Goal: Transaction & Acquisition: Purchase product/service

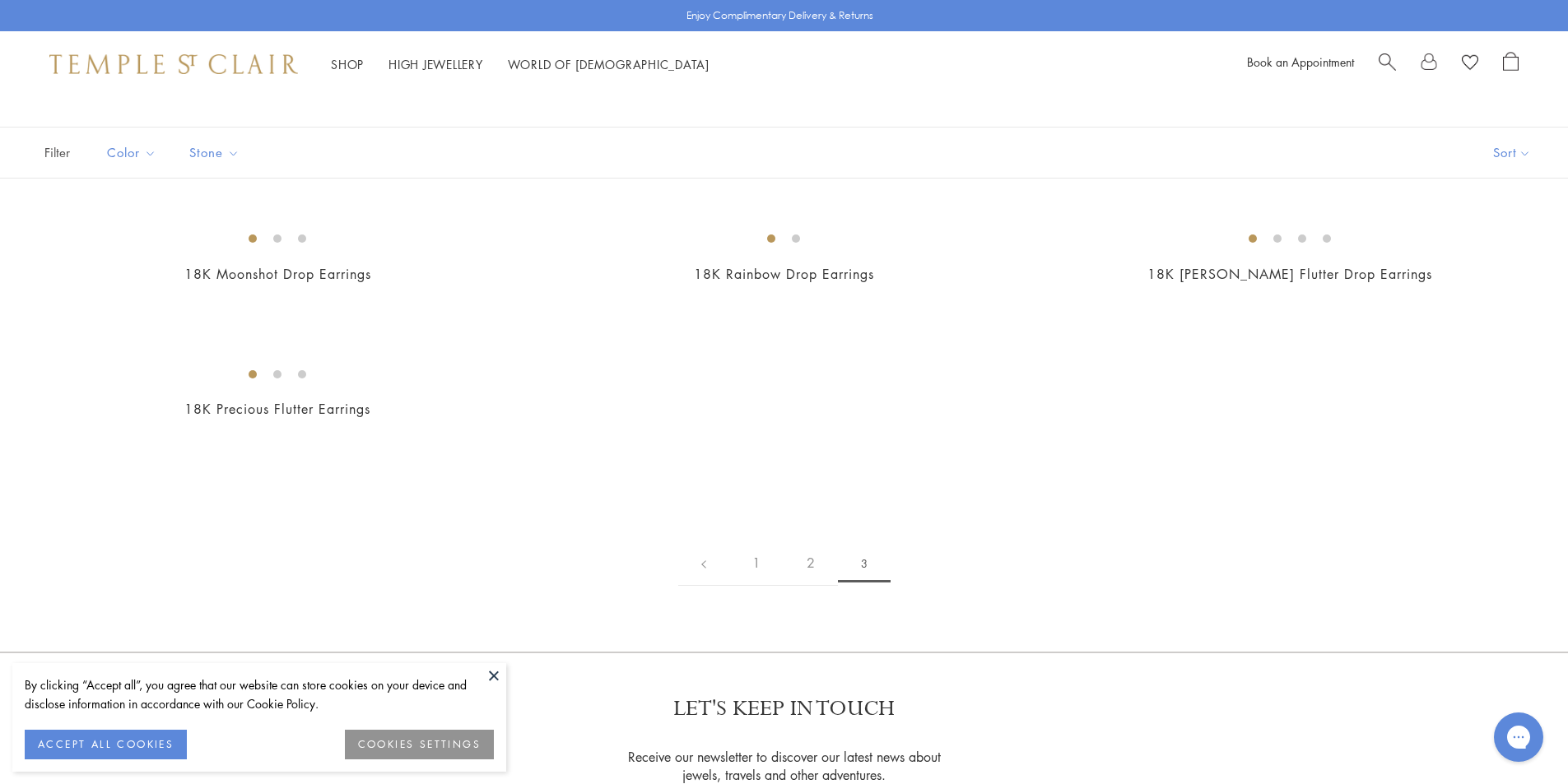
click at [342, 71] on li "Shop Shop Categories Amulets Pendants & Charms Lockets Chains & Leather Cords E…" at bounding box center [347, 64] width 33 height 21
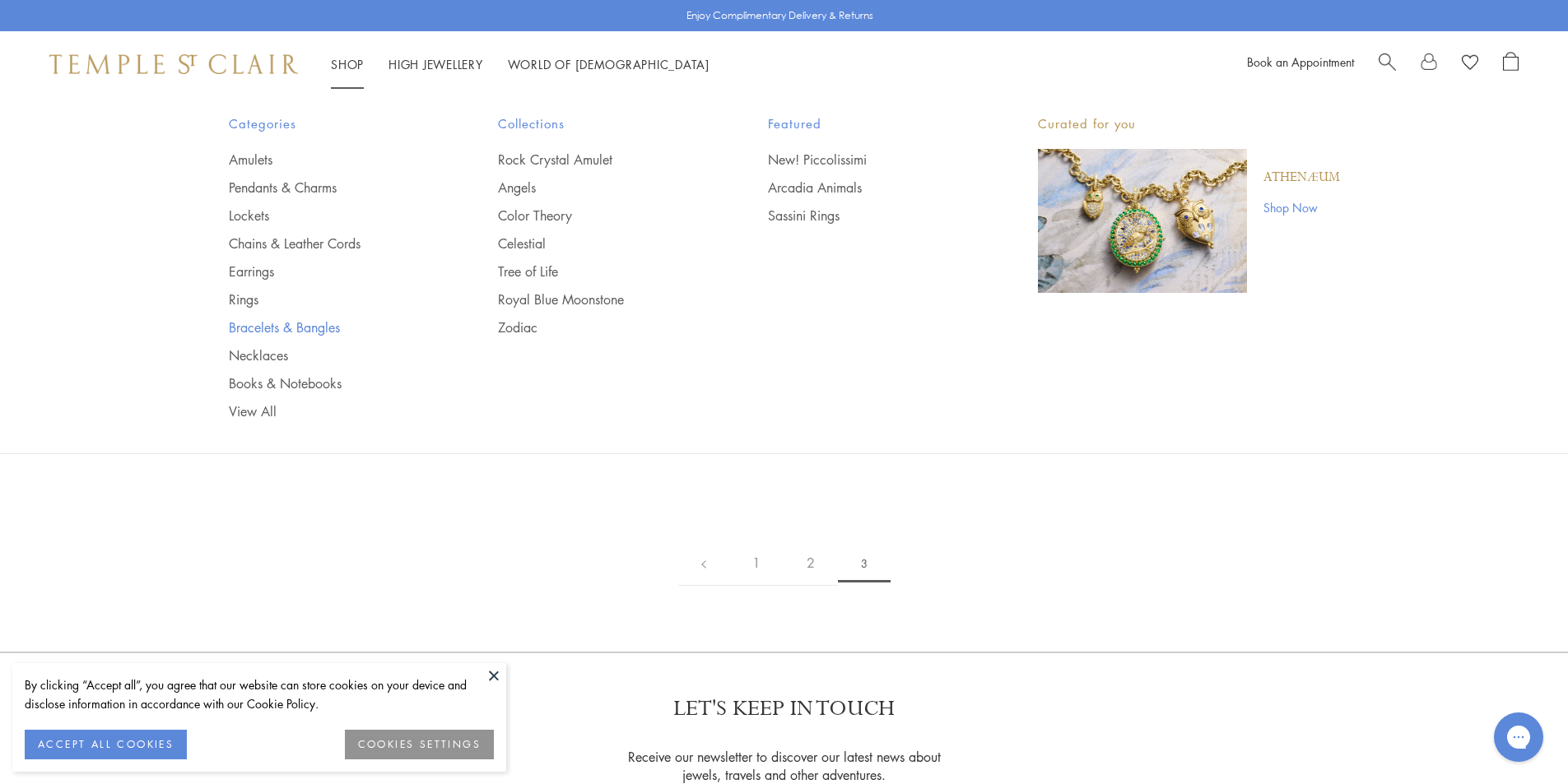
click at [260, 333] on link "Bracelets & Bangles" at bounding box center [331, 327] width 204 height 18
click at [281, 331] on link "Bracelets & Bangles" at bounding box center [331, 327] width 204 height 18
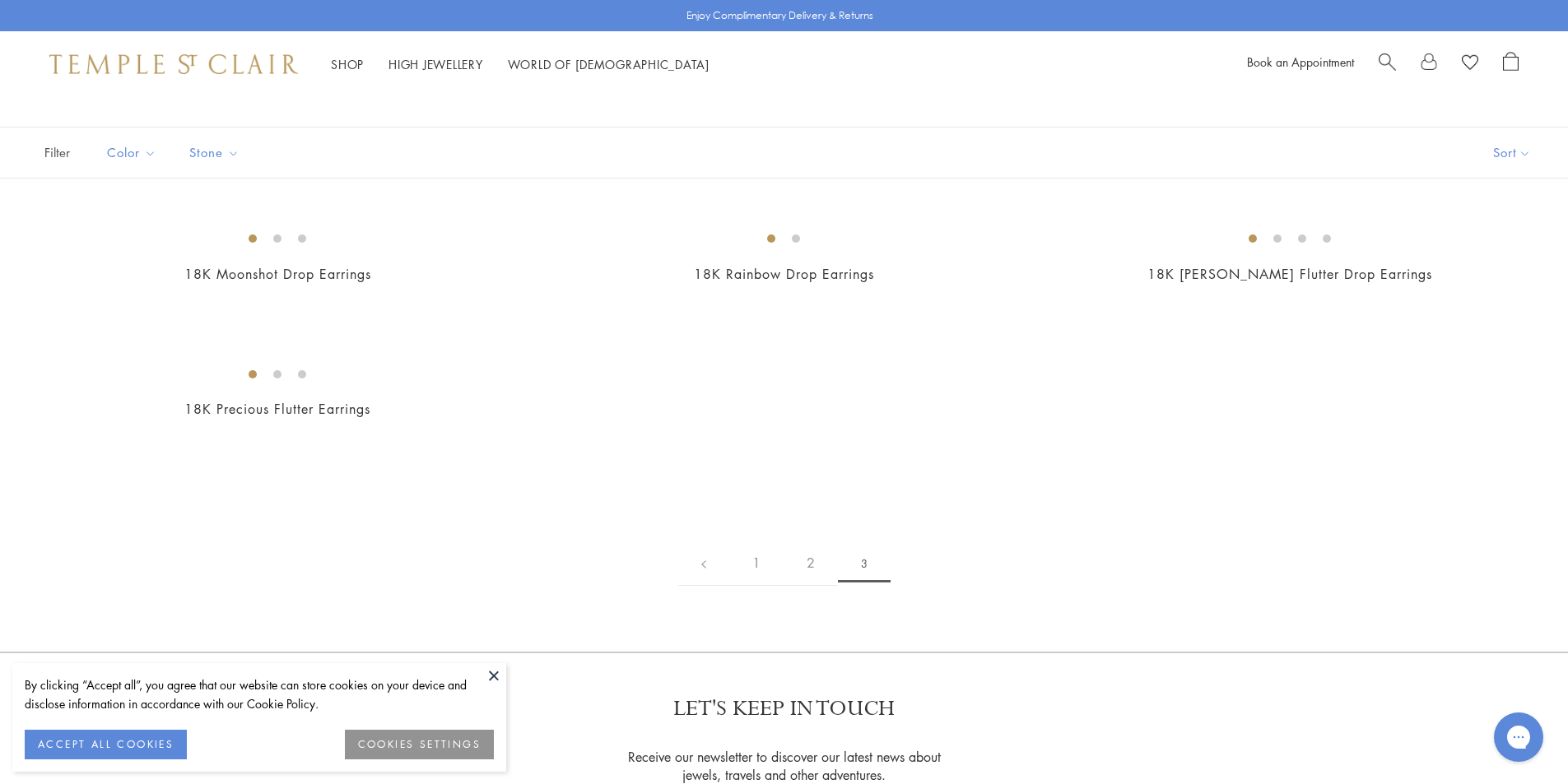
click at [495, 676] on button at bounding box center [494, 676] width 25 height 25
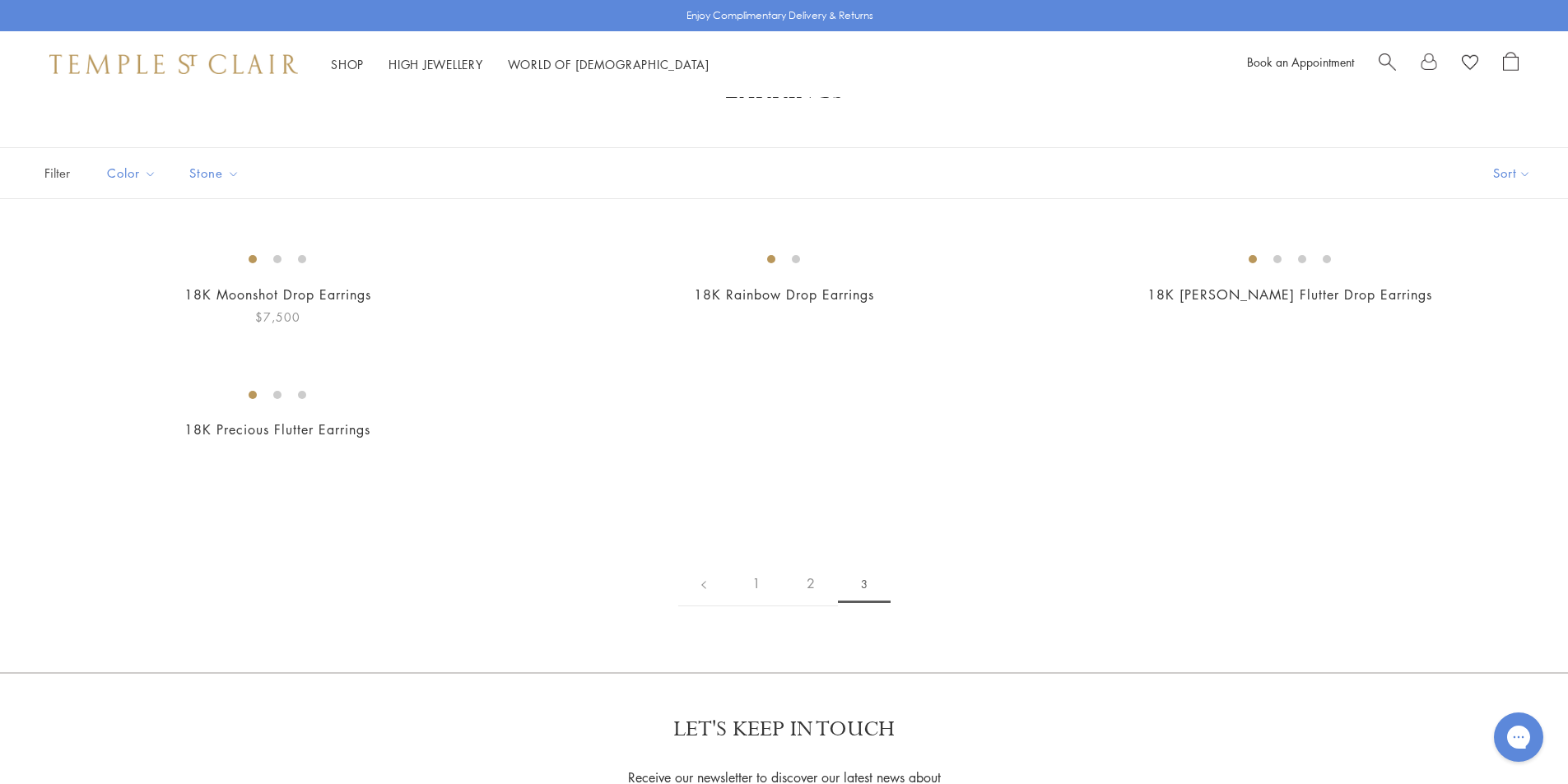
scroll to position [247, 0]
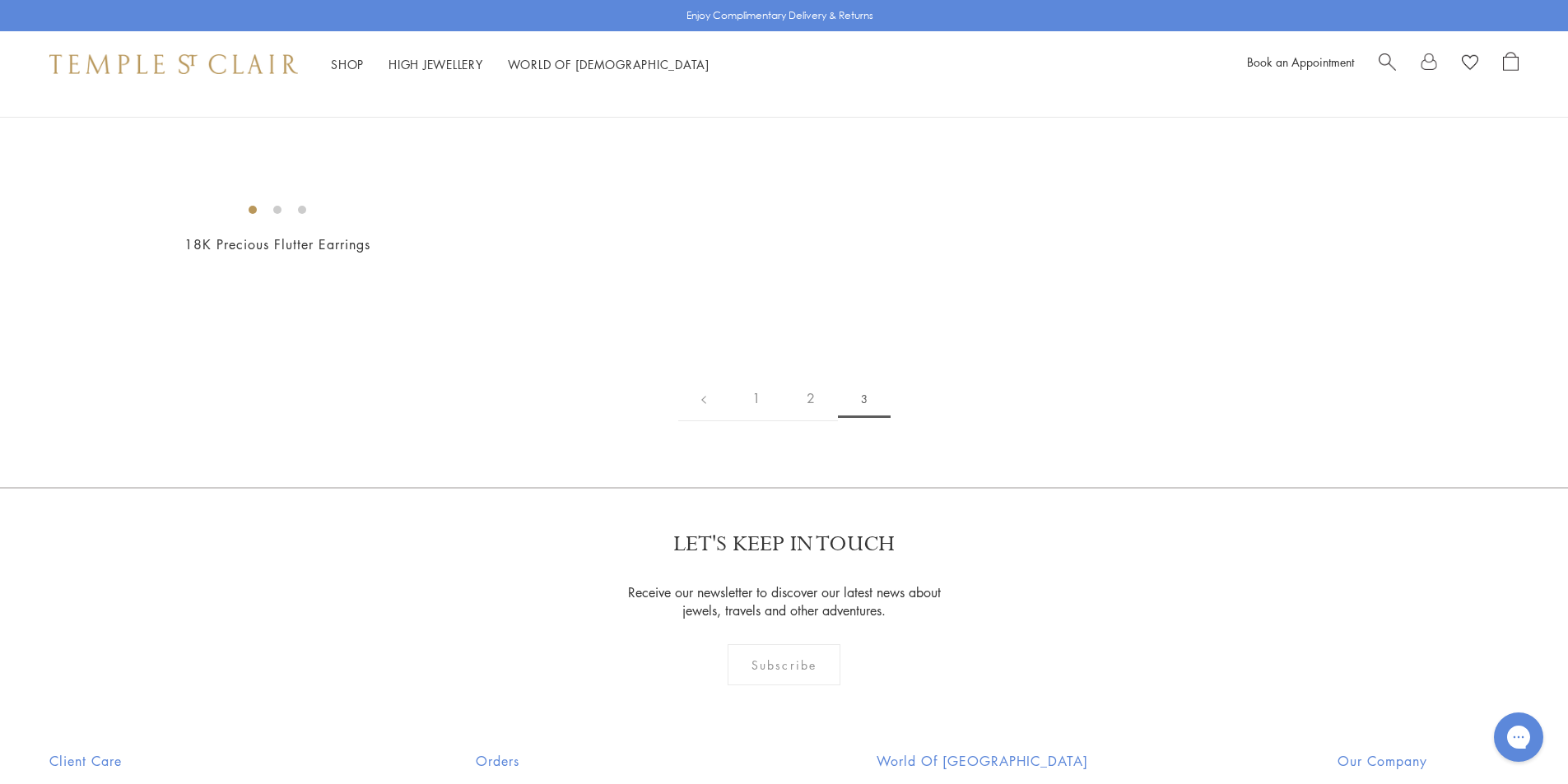
click at [325, 56] on div "Shop Shop Categories Amulets Pendants & Charms Lockets Chains & Leather Cords E…" at bounding box center [398, 64] width 697 height 21
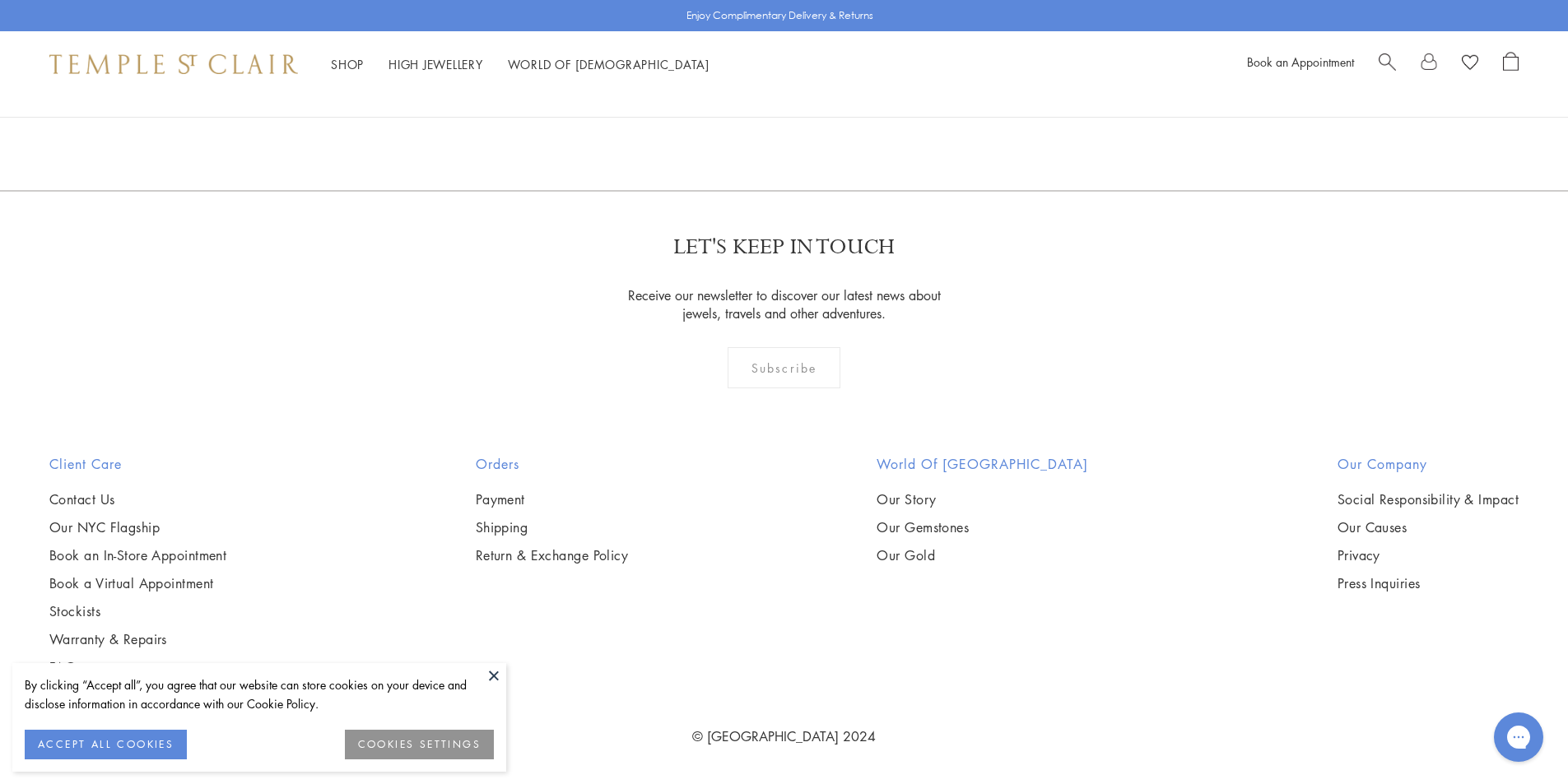
scroll to position [4263, 0]
drag, startPoint x: 1560, startPoint y: 441, endPoint x: 1558, endPoint y: 501, distance: 60.0
click at [0, 0] on img at bounding box center [0, 0] width 0 height 0
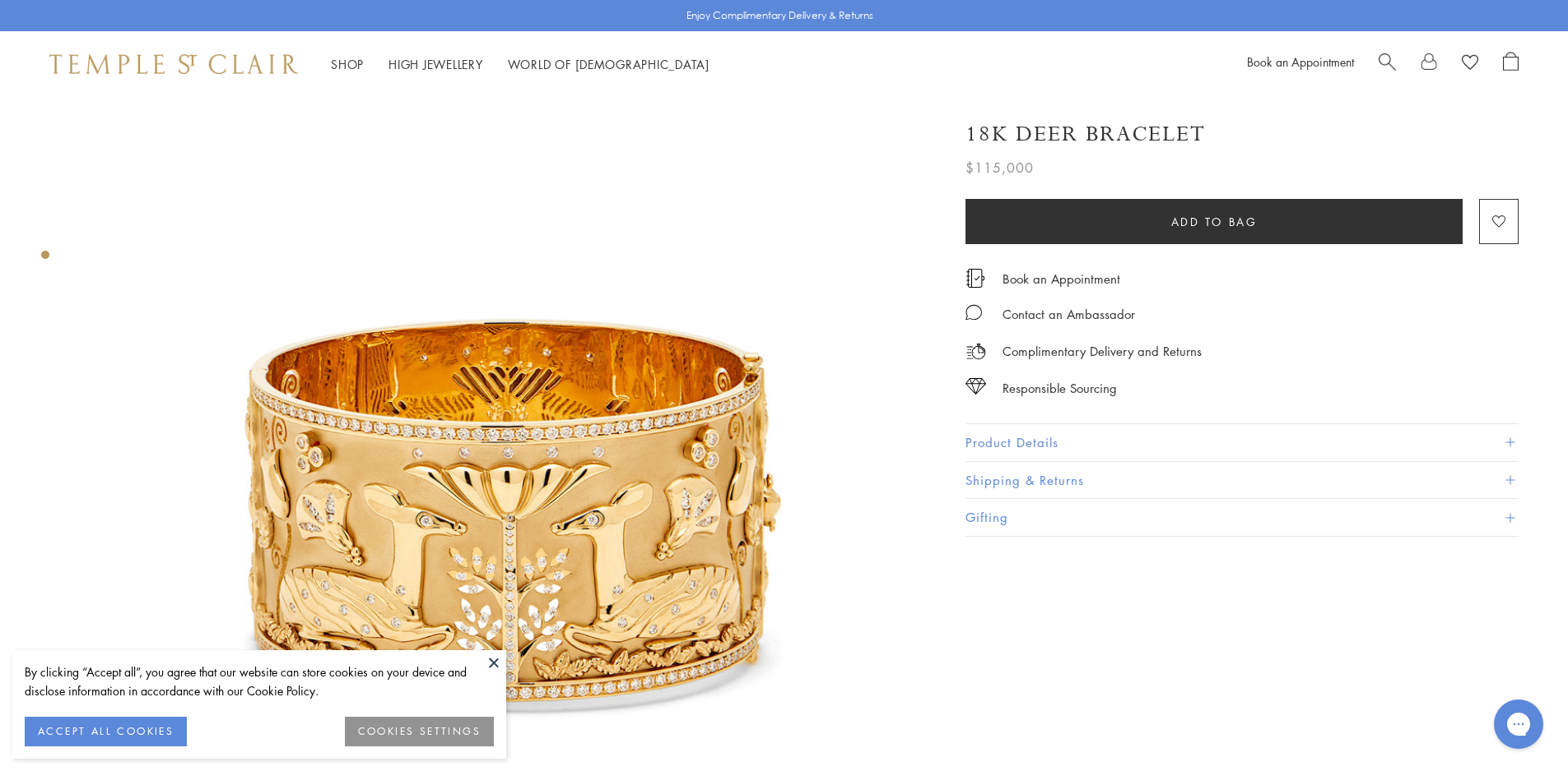
click at [1103, 443] on button "Product Details" at bounding box center [1242, 442] width 553 height 37
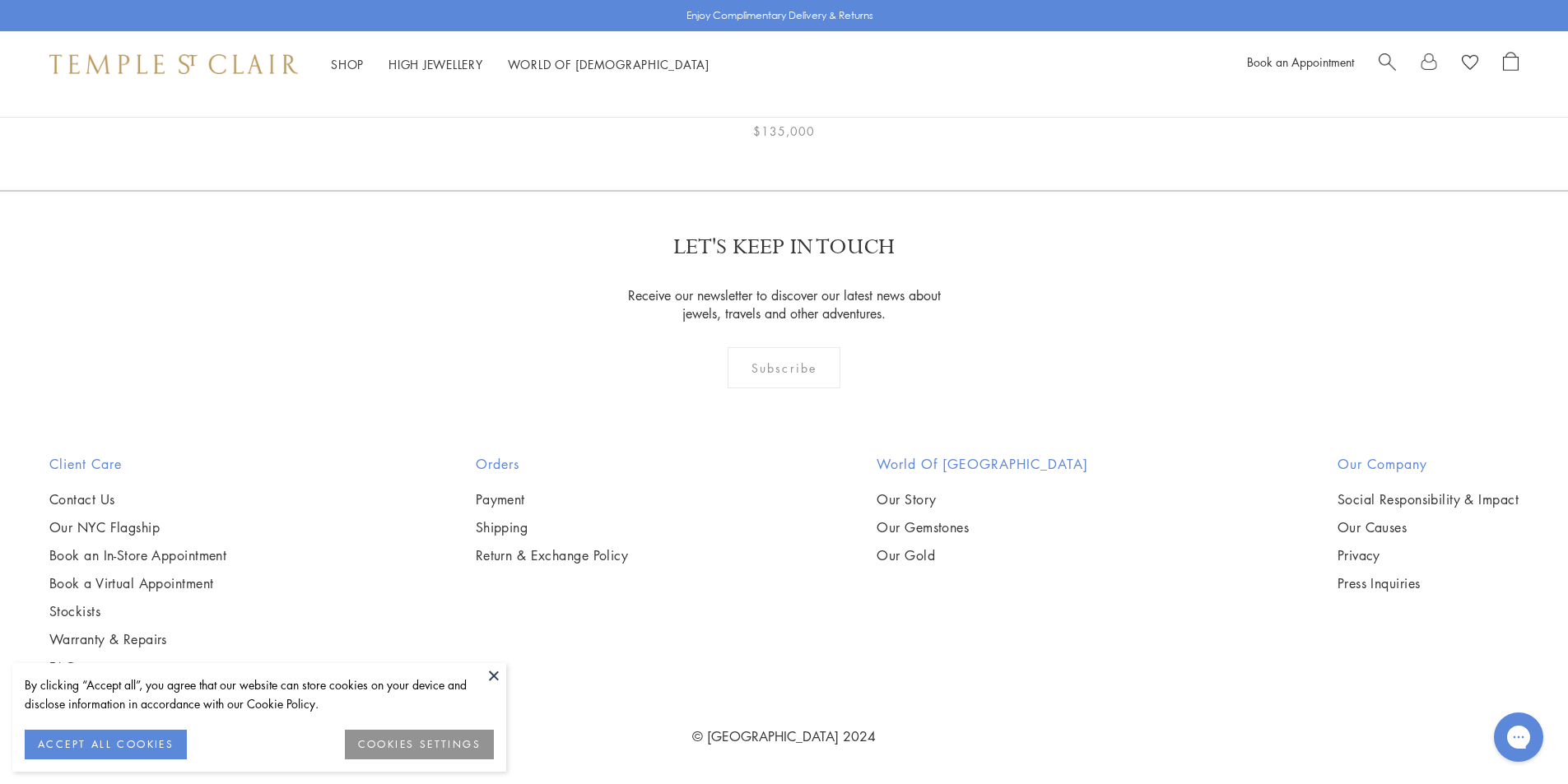
click at [0, 0] on img at bounding box center [0, 0] width 0 height 0
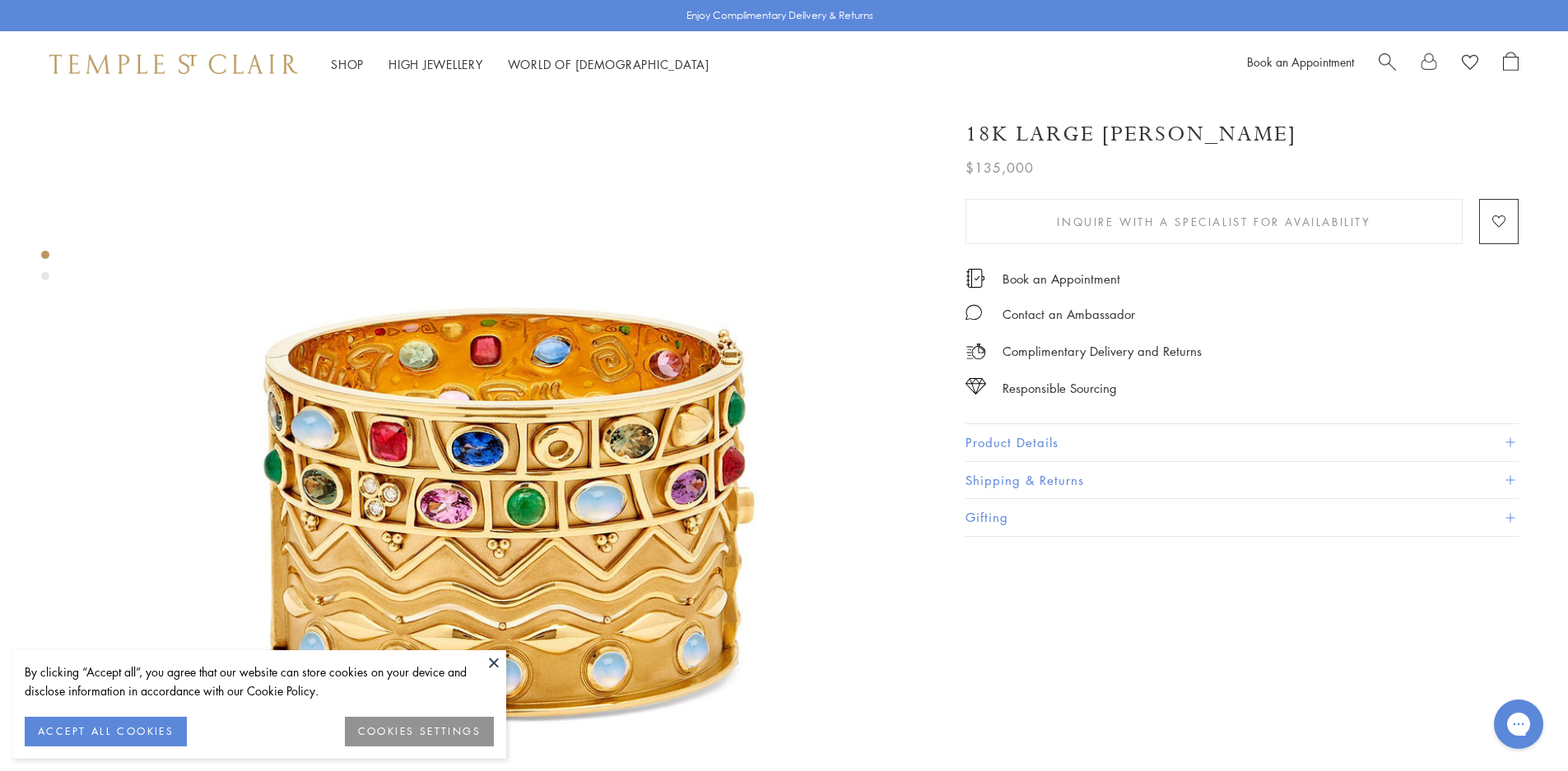
click at [1088, 442] on button "Product Details" at bounding box center [1242, 442] width 553 height 37
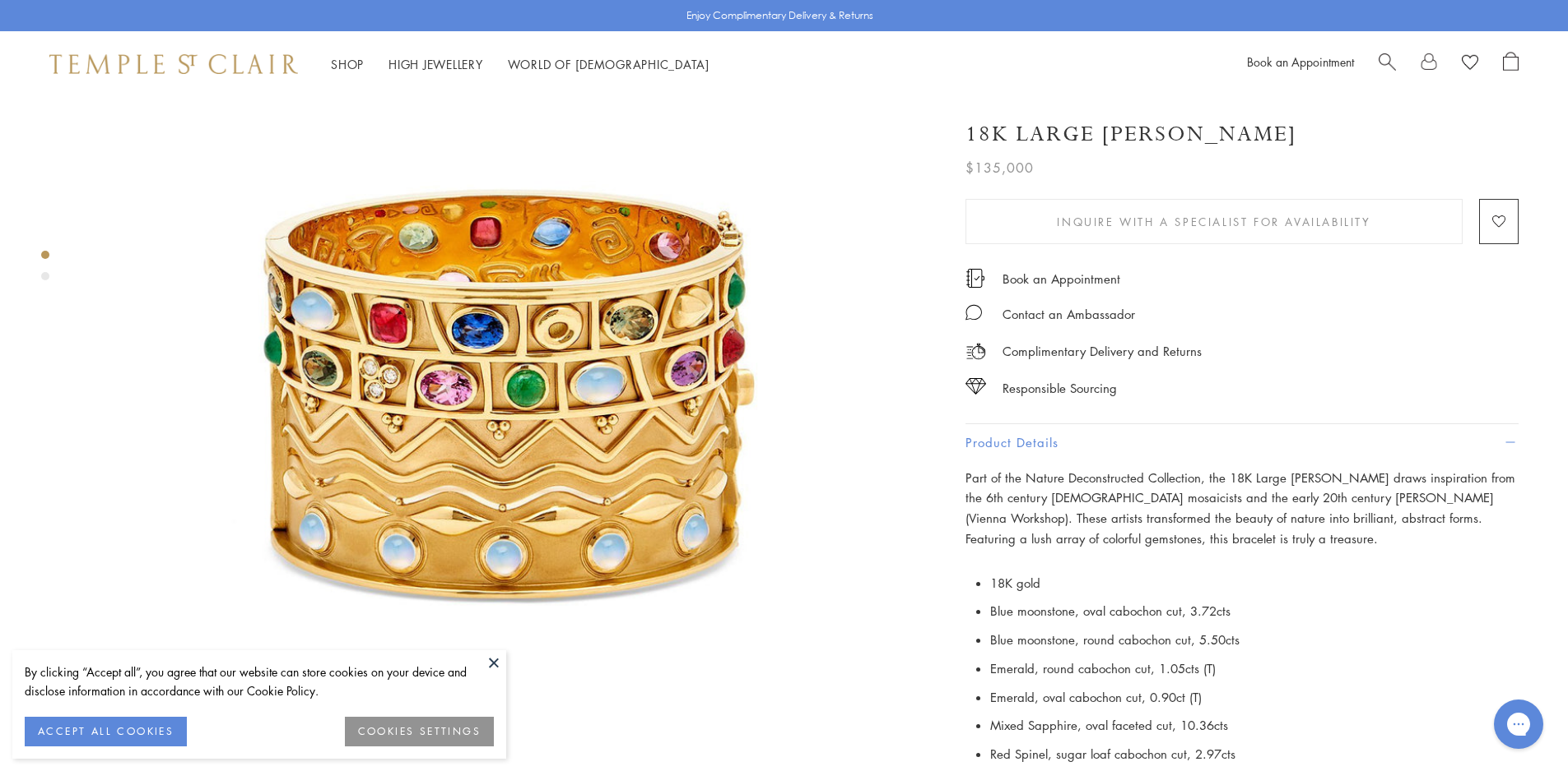
scroll to position [82, 0]
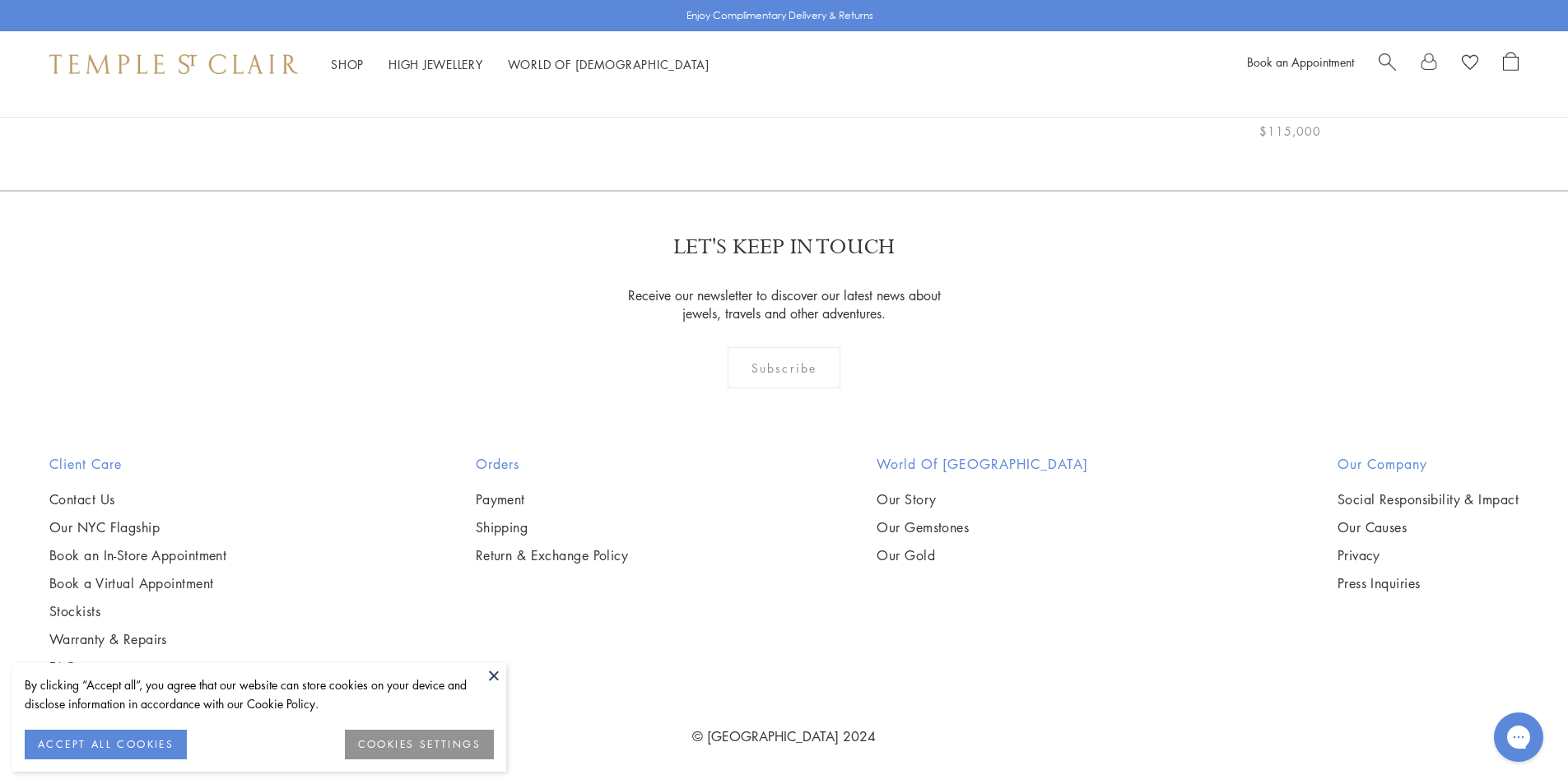
scroll to position [7454, 0]
click at [493, 672] on button at bounding box center [494, 676] width 25 height 25
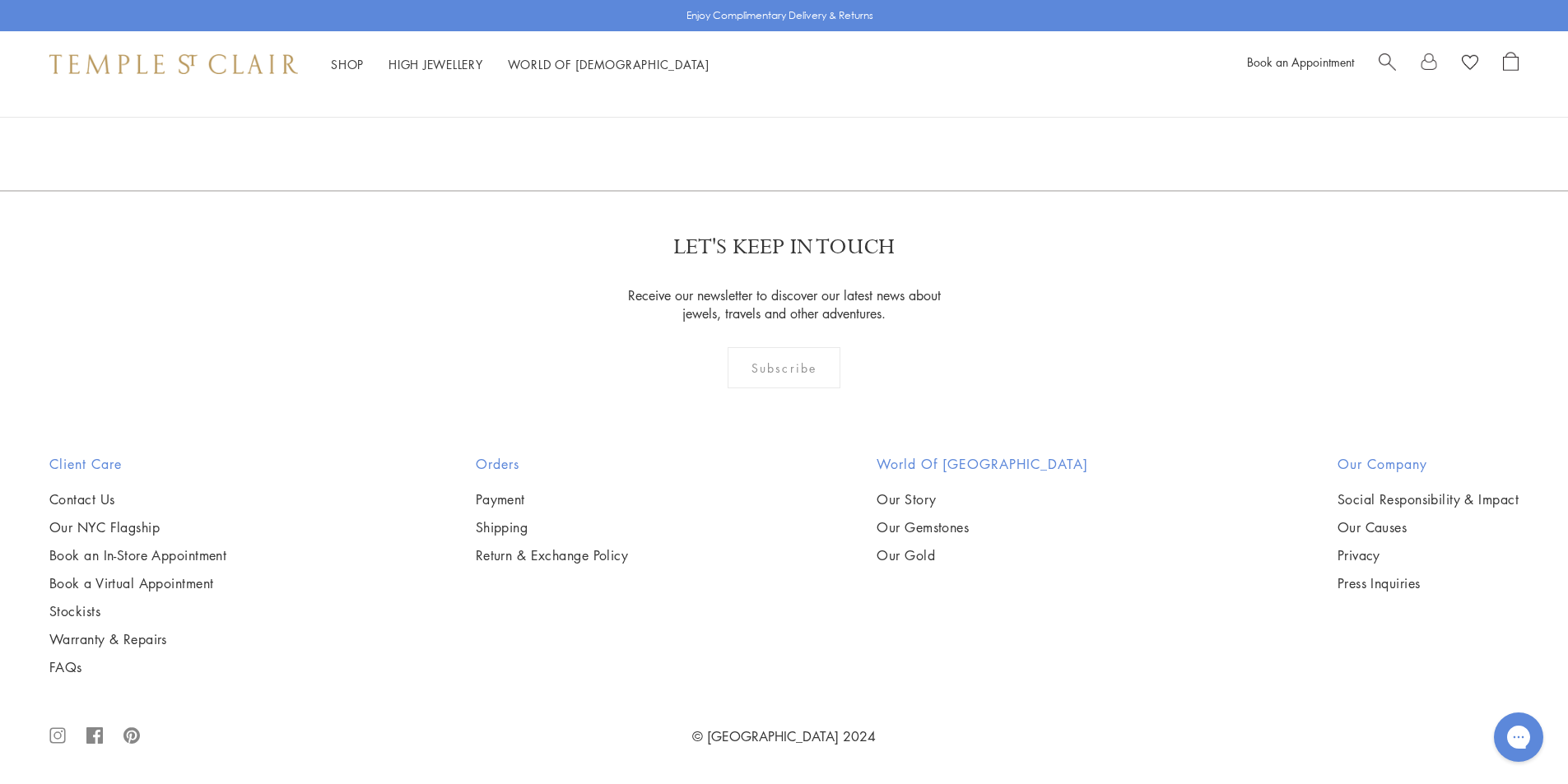
scroll to position [6878, 0]
